Goal: Find contact information: Obtain details needed to contact an individual or organization

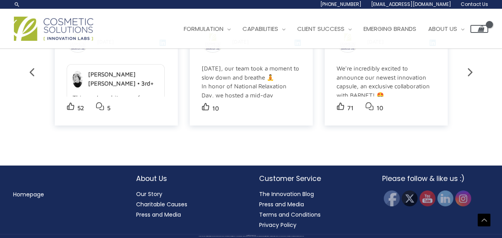
scroll to position [1389, 0]
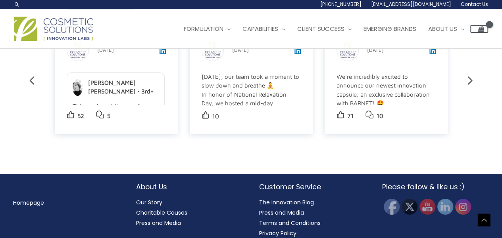
click at [292, 182] on h2 "Customer Service" at bounding box center [312, 187] width 107 height 10
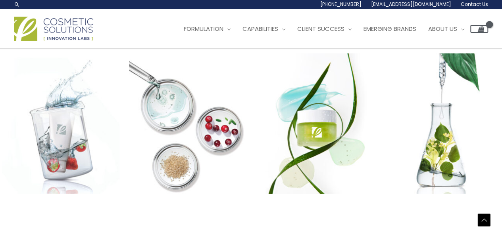
scroll to position [1000, 0]
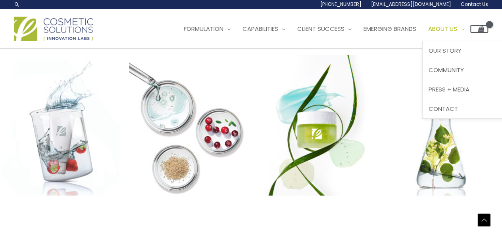
click at [454, 28] on span "About Us" at bounding box center [442, 29] width 29 height 8
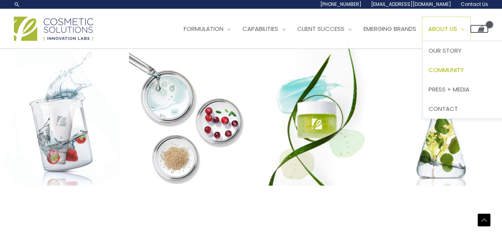
scroll to position [923, 0]
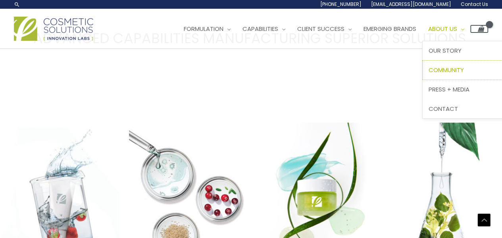
click at [464, 72] on span "Community" at bounding box center [445, 70] width 35 height 8
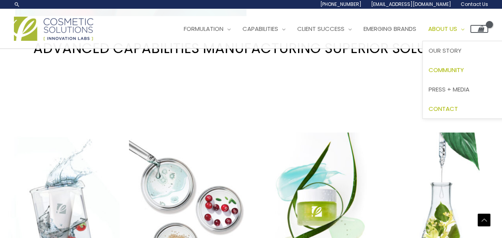
click at [458, 109] on span "Contact" at bounding box center [442, 109] width 29 height 8
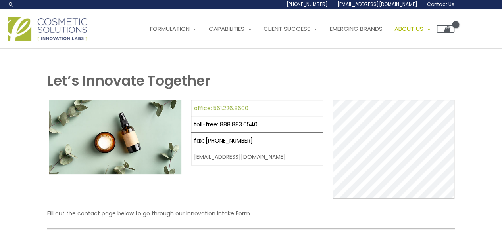
drag, startPoint x: 256, startPoint y: 109, endPoint x: 209, endPoint y: 105, distance: 47.0
click at [205, 107] on td "office: 561.226.8600" at bounding box center [257, 108] width 132 height 16
